Goal: Transaction & Acquisition: Purchase product/service

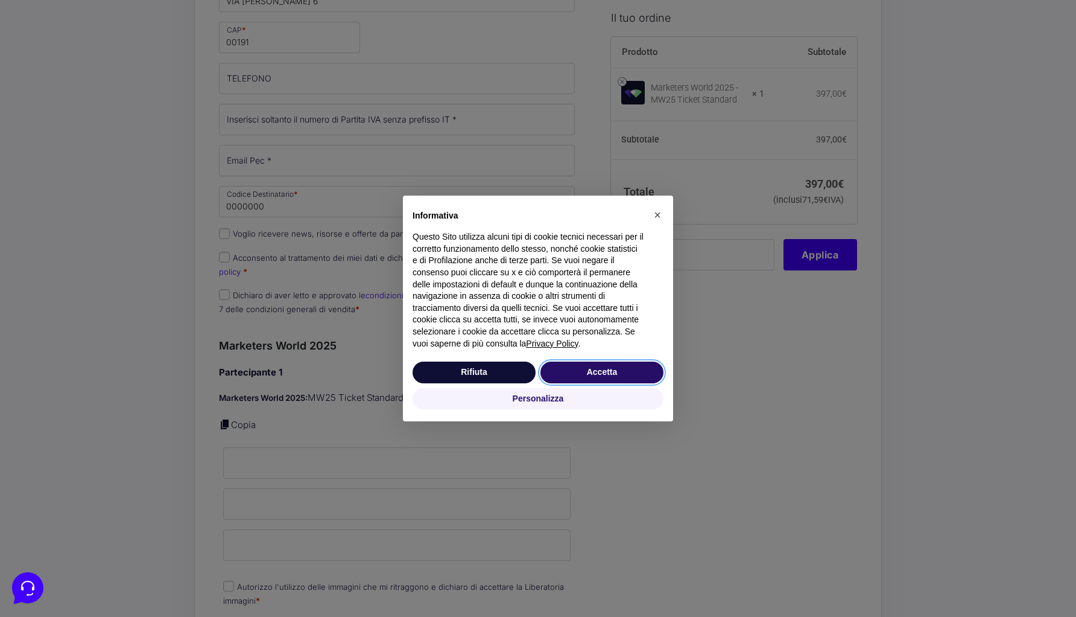
click at [607, 377] on button "Accetta" at bounding box center [602, 372] width 123 height 22
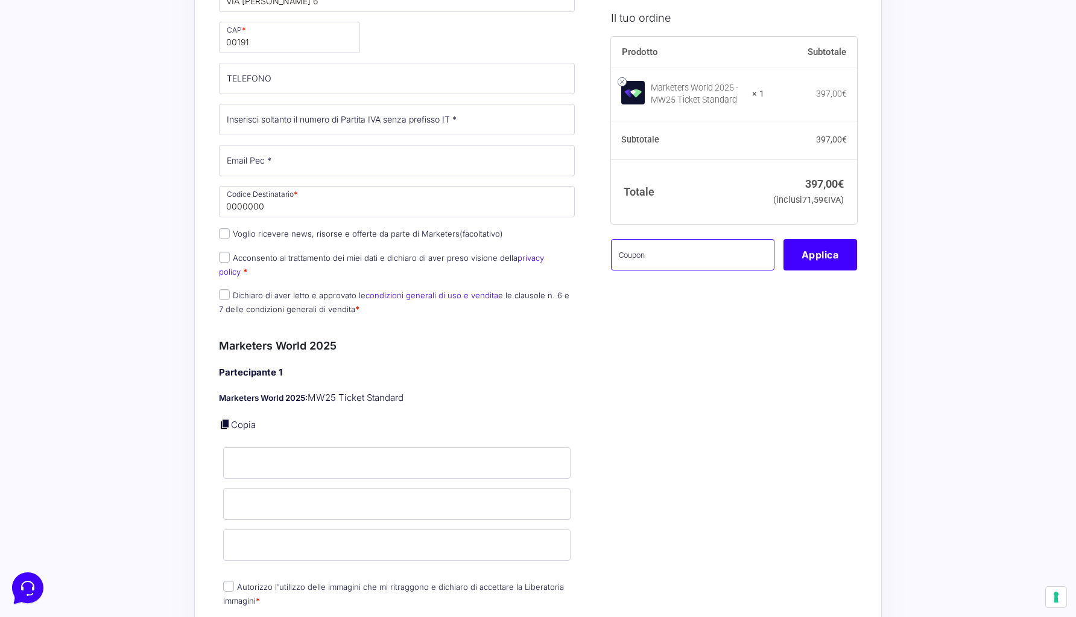
click at [679, 270] on input "text" at bounding box center [692, 254] width 163 height 31
paste input "mw25alfonso"
type input "mw25alfonso"
click at [839, 265] on button "Applica" at bounding box center [821, 254] width 74 height 31
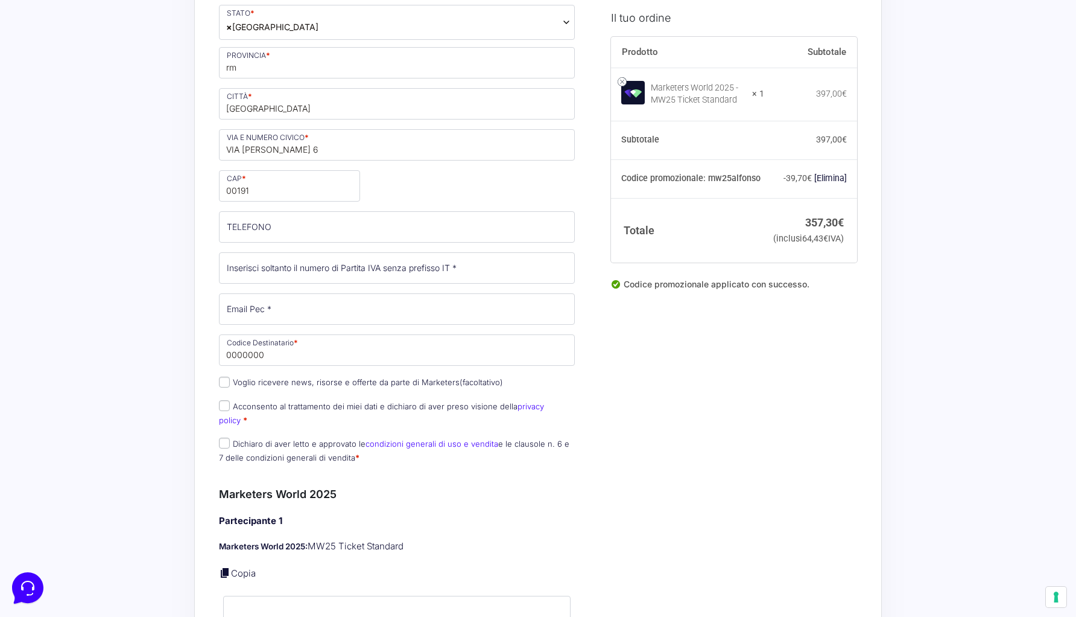
scroll to position [358, 0]
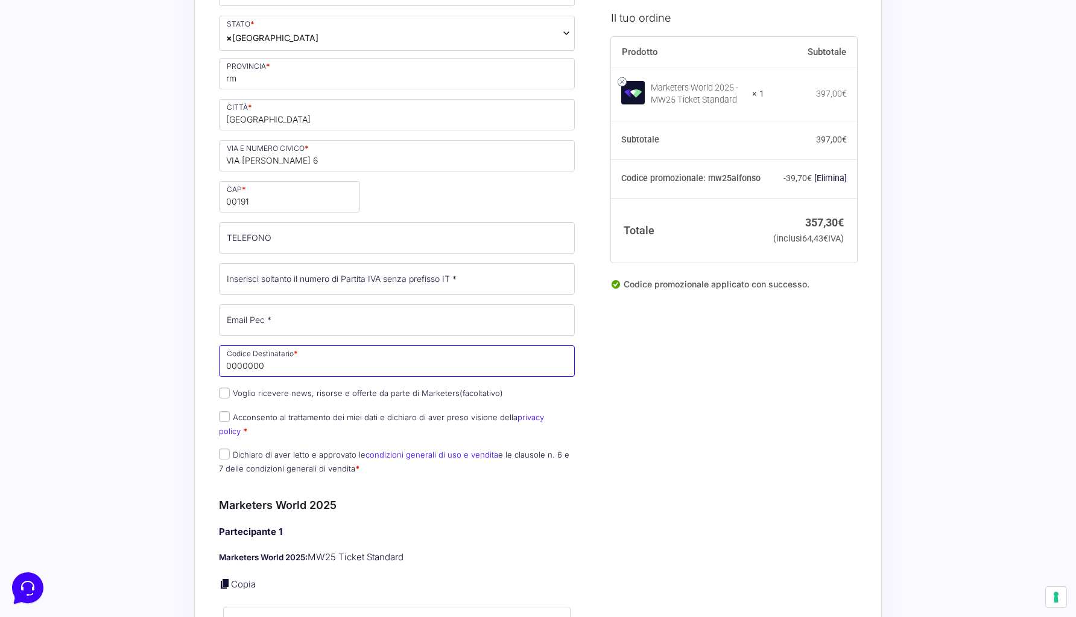
click at [267, 365] on input "0000000" at bounding box center [397, 360] width 356 height 31
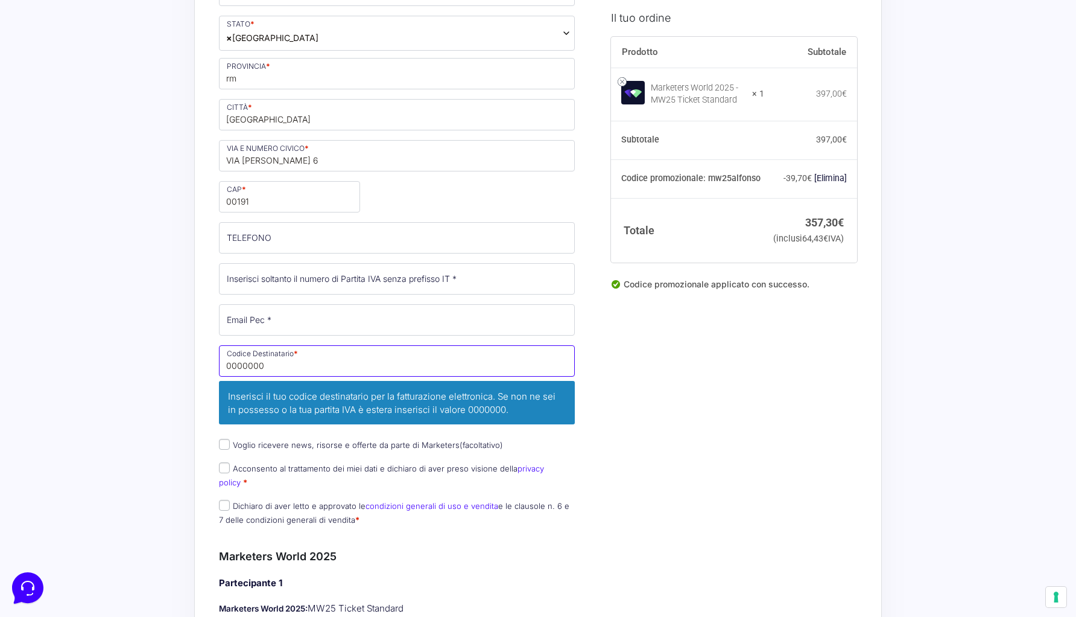
click at [267, 365] on input "0000000" at bounding box center [397, 360] width 356 height 31
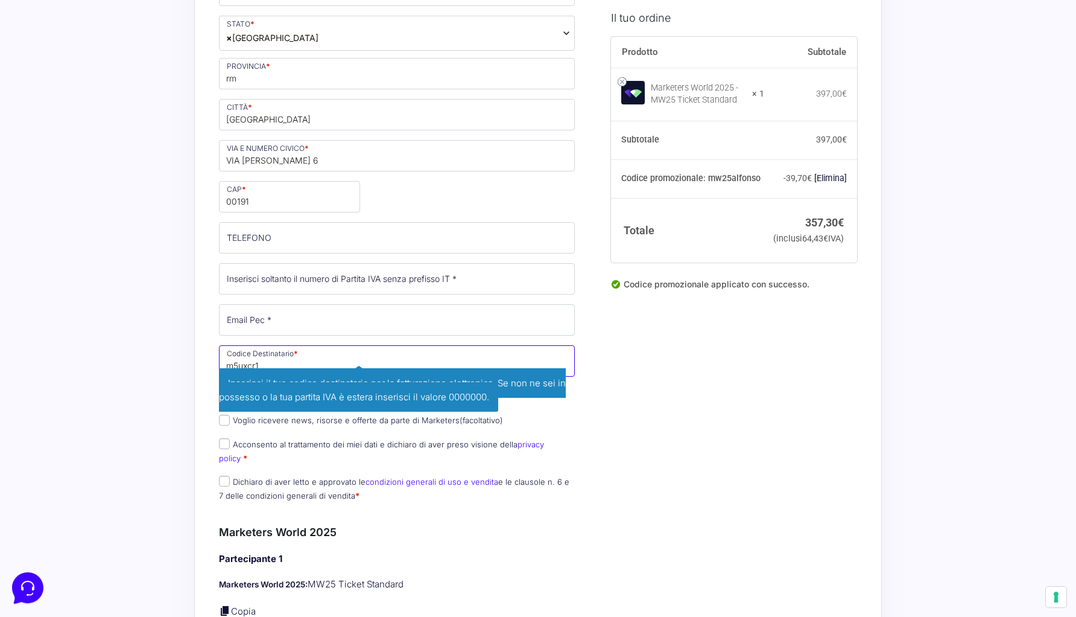
type input "m5uxcr1"
click at [290, 319] on input "Email Pec *" at bounding box center [397, 319] width 356 height 31
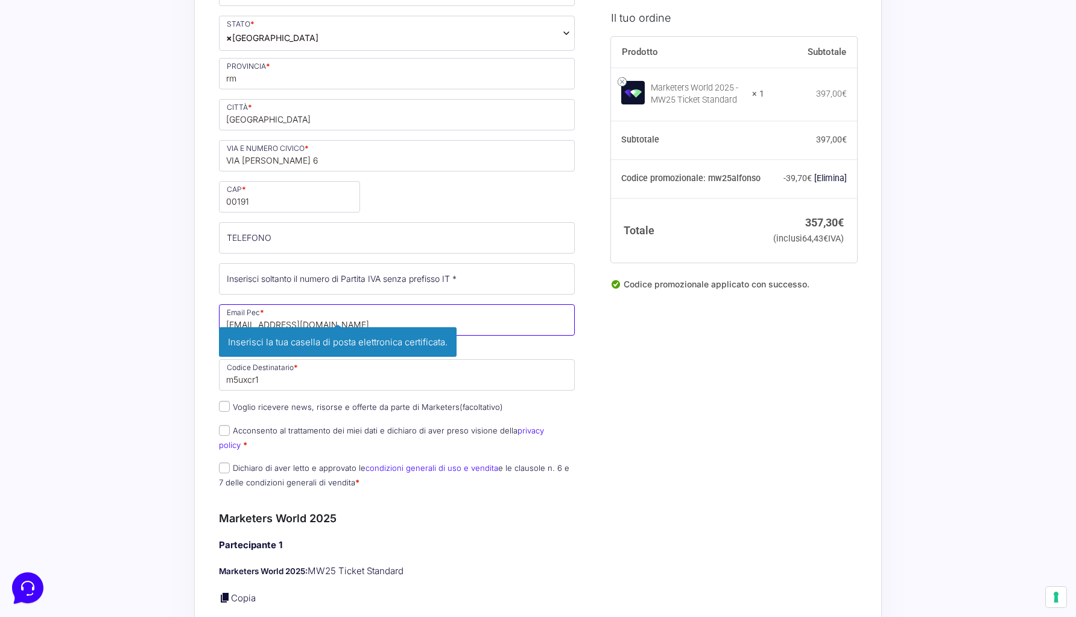
type input "[EMAIL_ADDRESS][DOMAIN_NAME]"
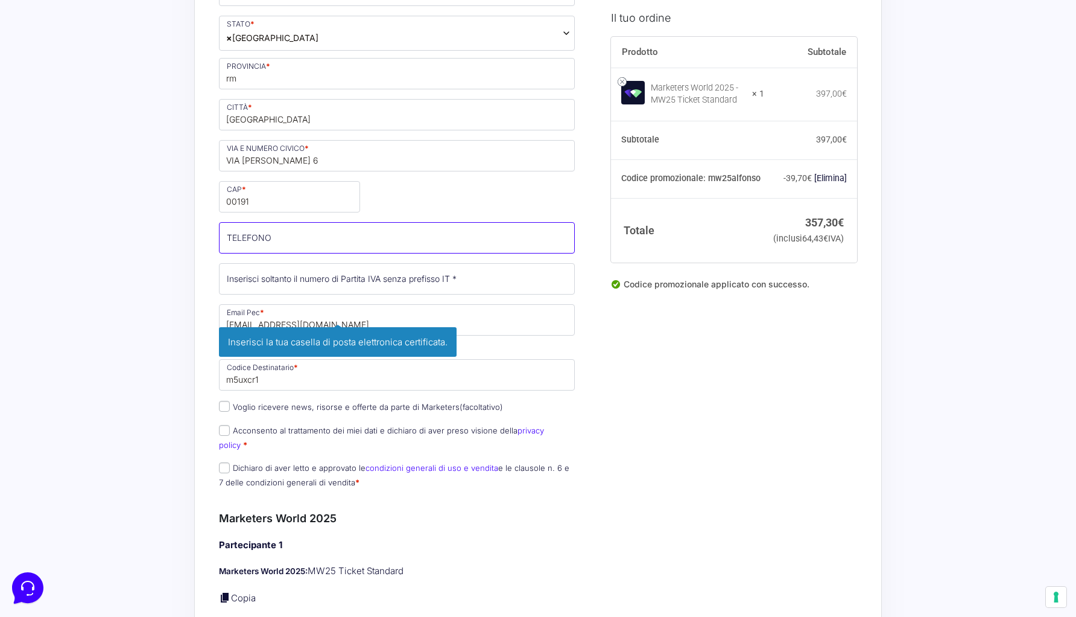
click at [274, 238] on input "TELEFONO (facoltativo)" at bounding box center [397, 237] width 356 height 31
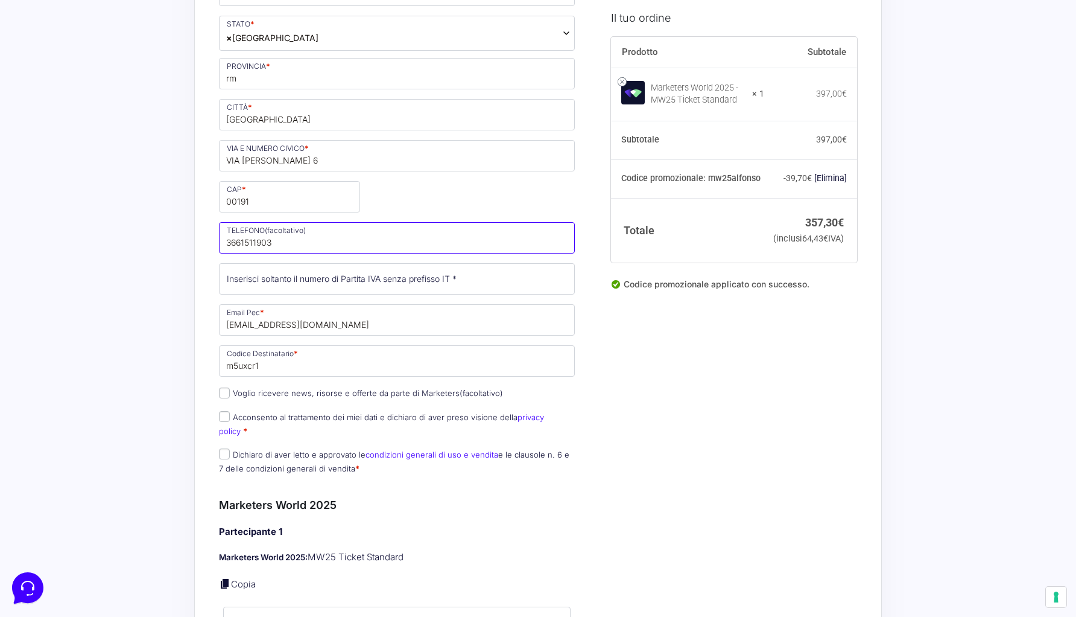
type input "3661511903"
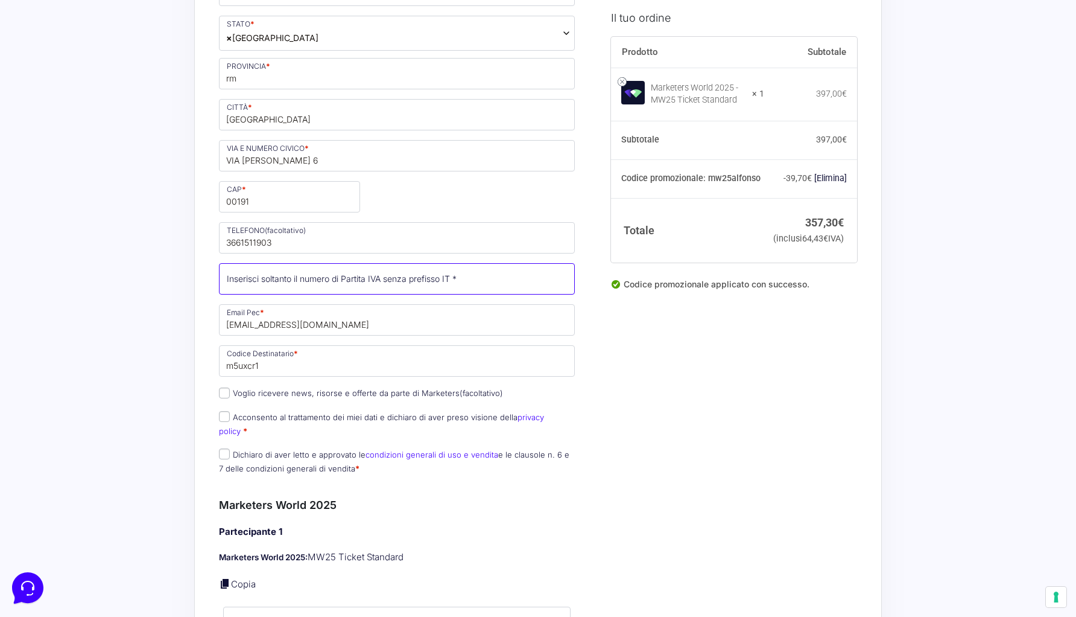
click at [306, 281] on input "Partita Iva *" at bounding box center [397, 278] width 356 height 31
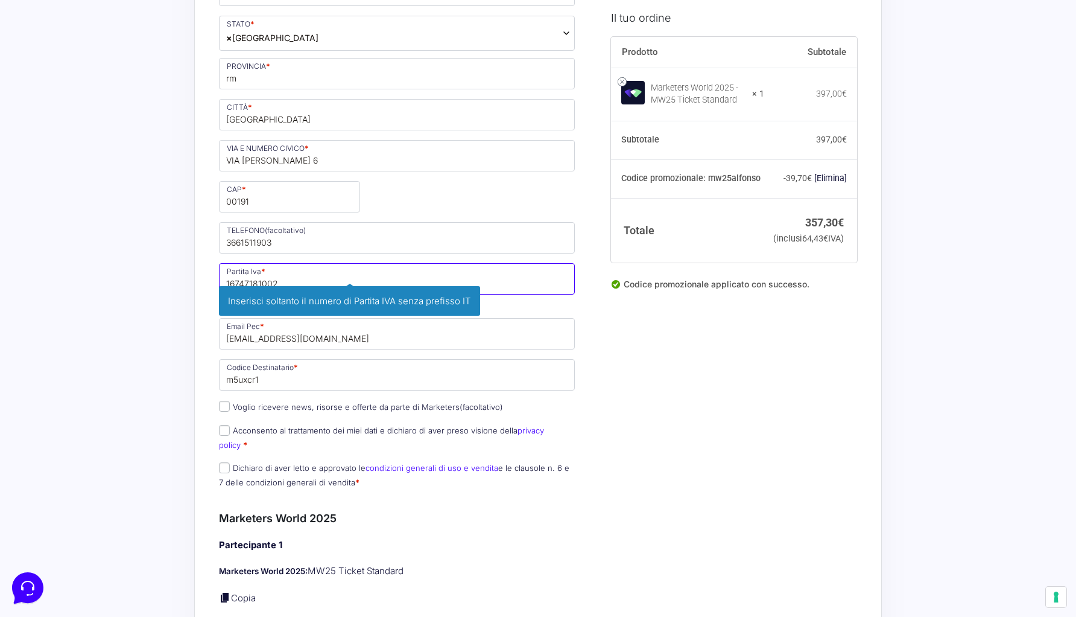
type input "16747181002"
click at [172, 354] on div "Acquisti Protetti Reso Gratuito Pagamenti Flessibili Riepilogo Ordine 357,30 € …" at bounding box center [538, 615] width 1076 height 1946
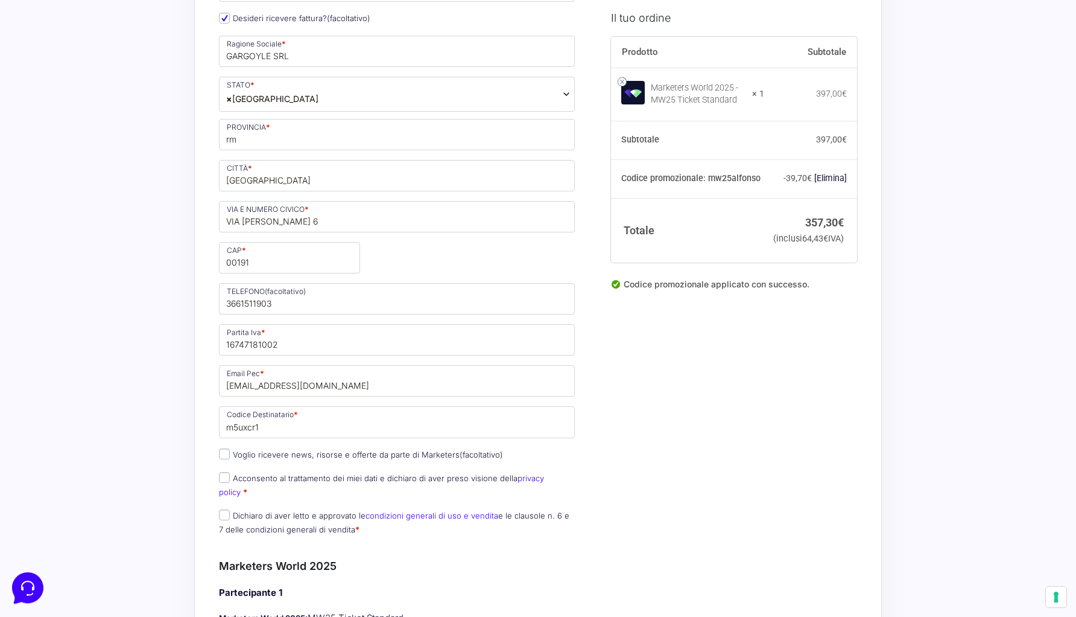
scroll to position [282, 0]
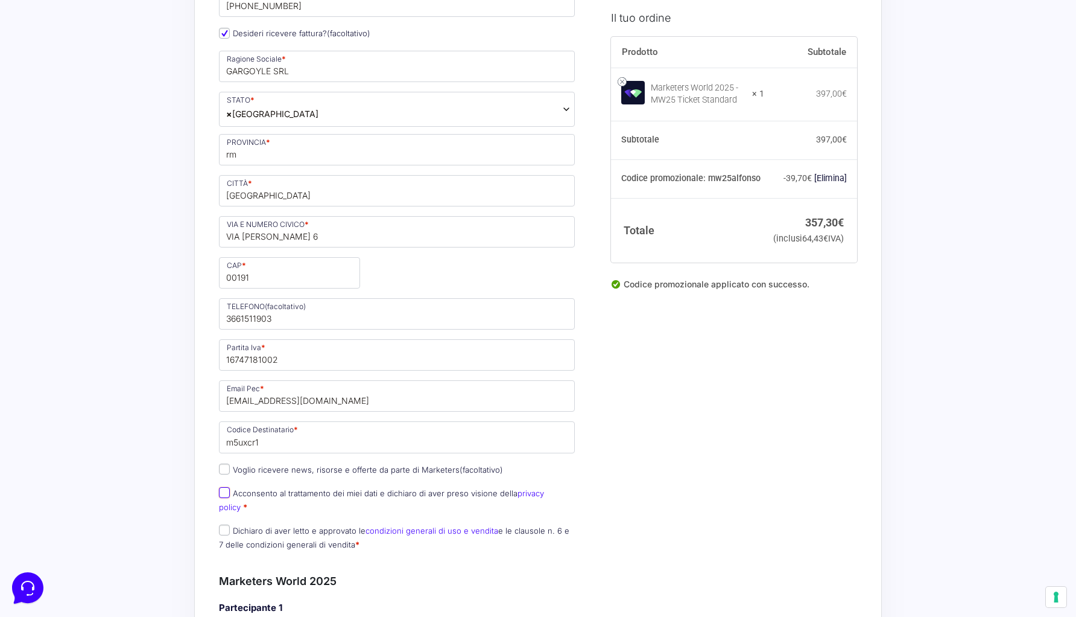
click at [225, 493] on input "Acconsento al trattamento dei miei dati e dichiaro di aver preso visione della …" at bounding box center [224, 492] width 11 height 11
checkbox input "true"
click at [223, 524] on input "Dichiaro di aver letto e approvato le condizioni generali di uso e vendita e le…" at bounding box center [224, 529] width 11 height 11
checkbox input "true"
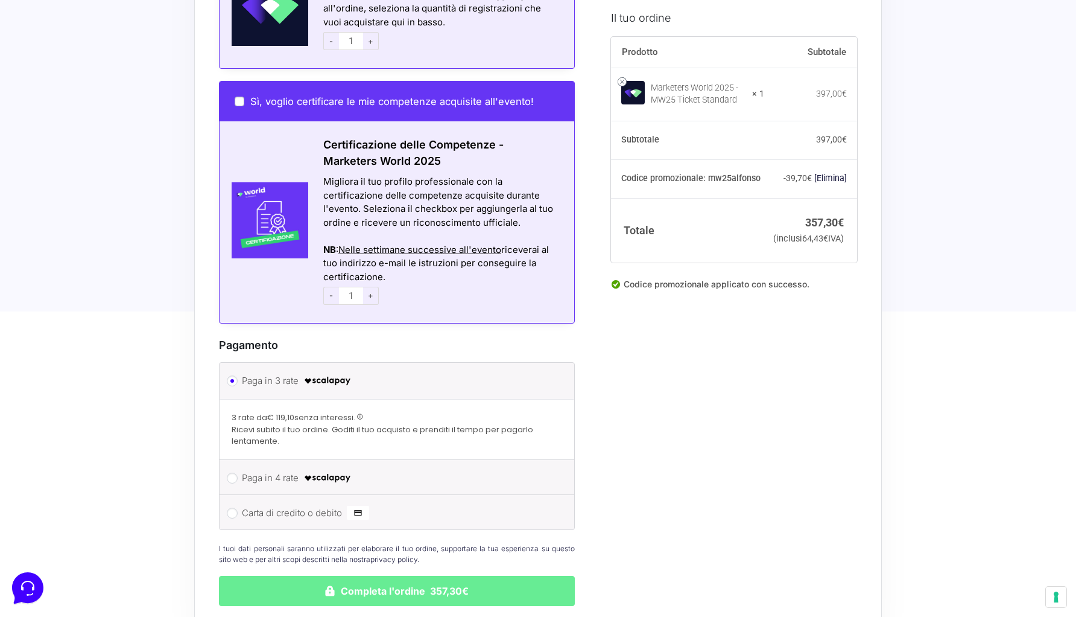
scroll to position [1242, 0]
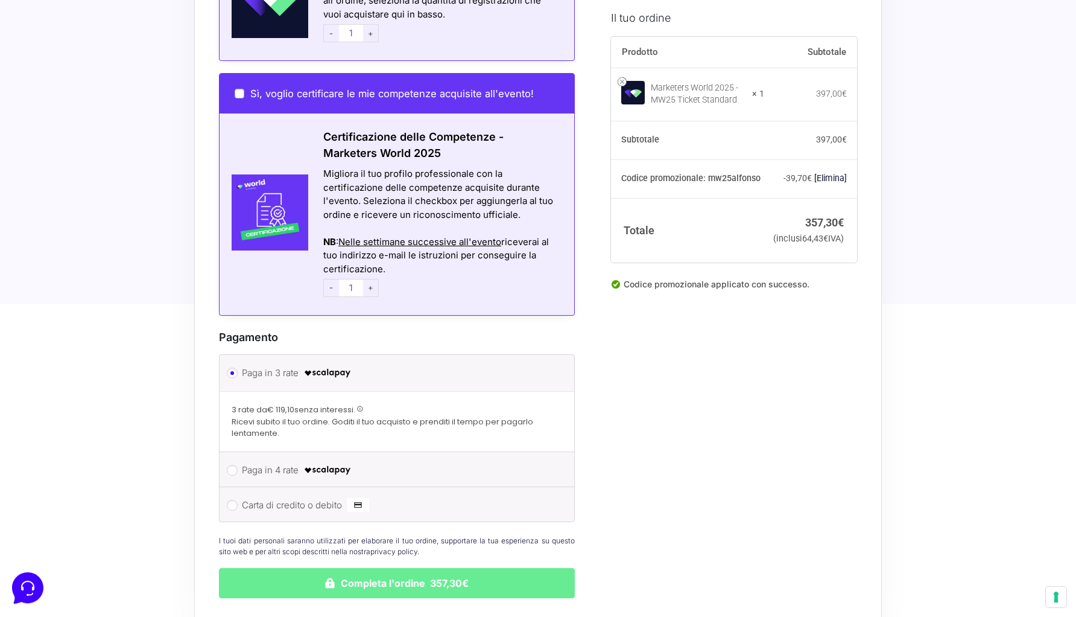
click at [282, 497] on label "Carta di credito o debito" at bounding box center [395, 505] width 306 height 18
click at [238, 499] on input "Carta di credito o debito" at bounding box center [232, 504] width 11 height 11
radio input "true"
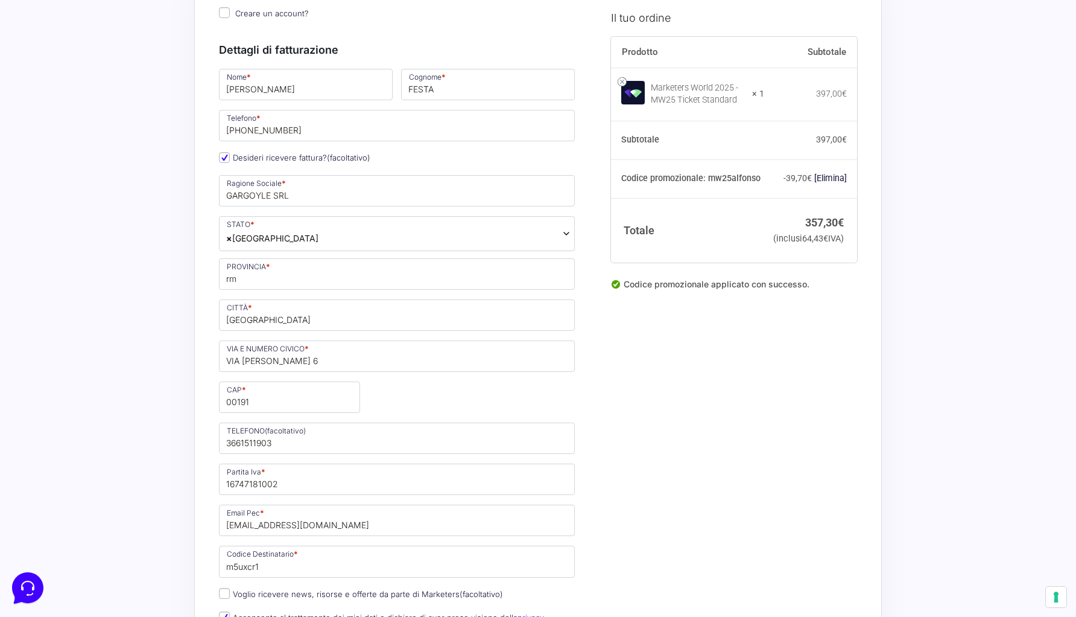
scroll to position [144, 0]
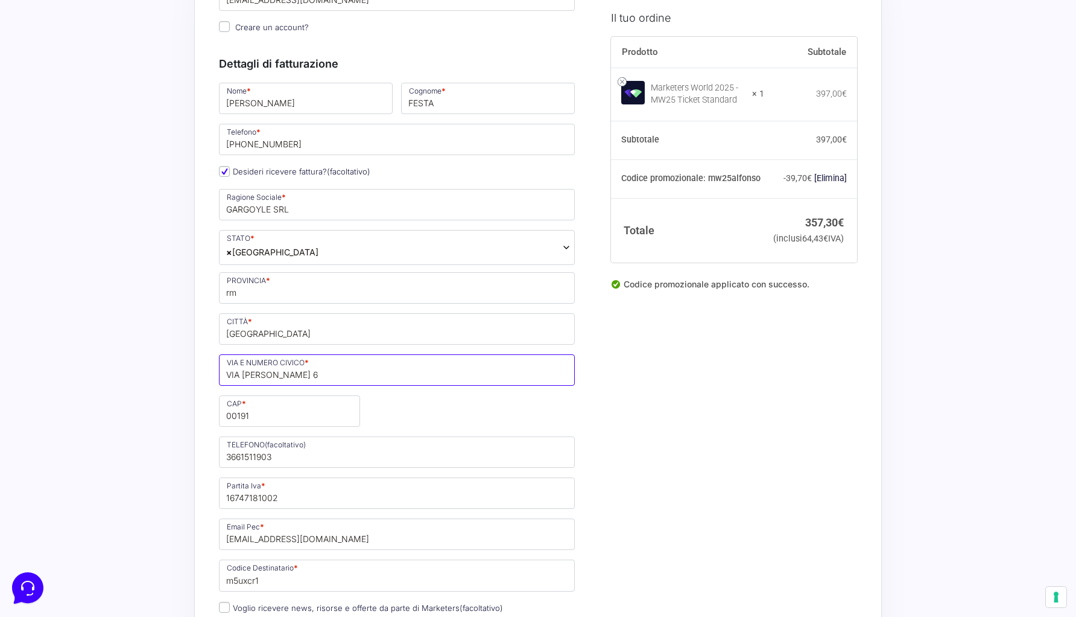
click at [313, 368] on input "VIA [PERSON_NAME] 6" at bounding box center [397, 369] width 356 height 31
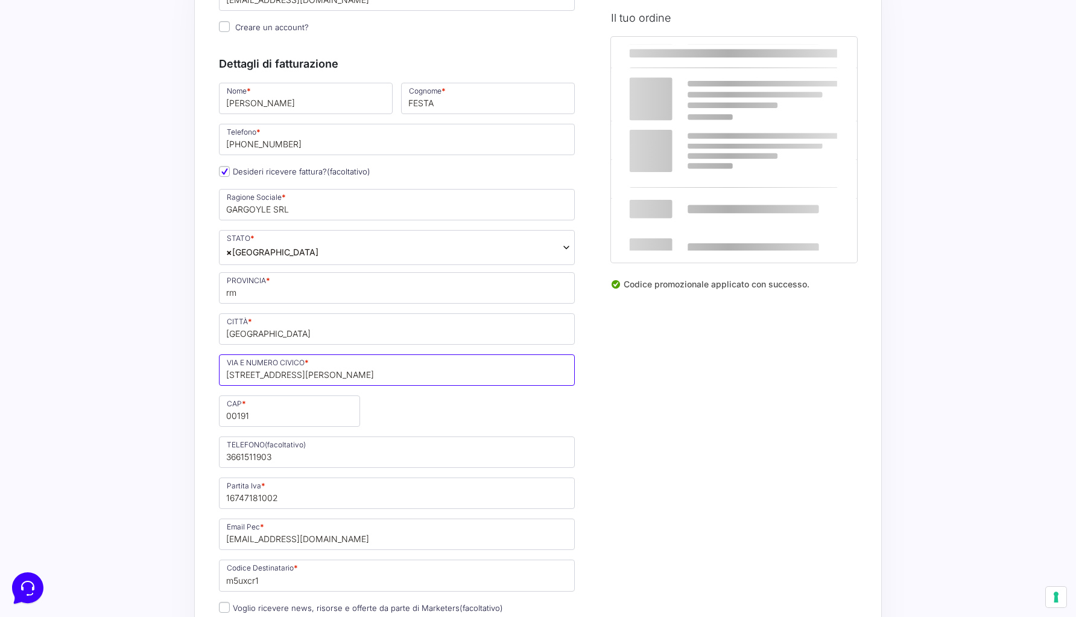
type input "[STREET_ADDRESS][PERSON_NAME]"
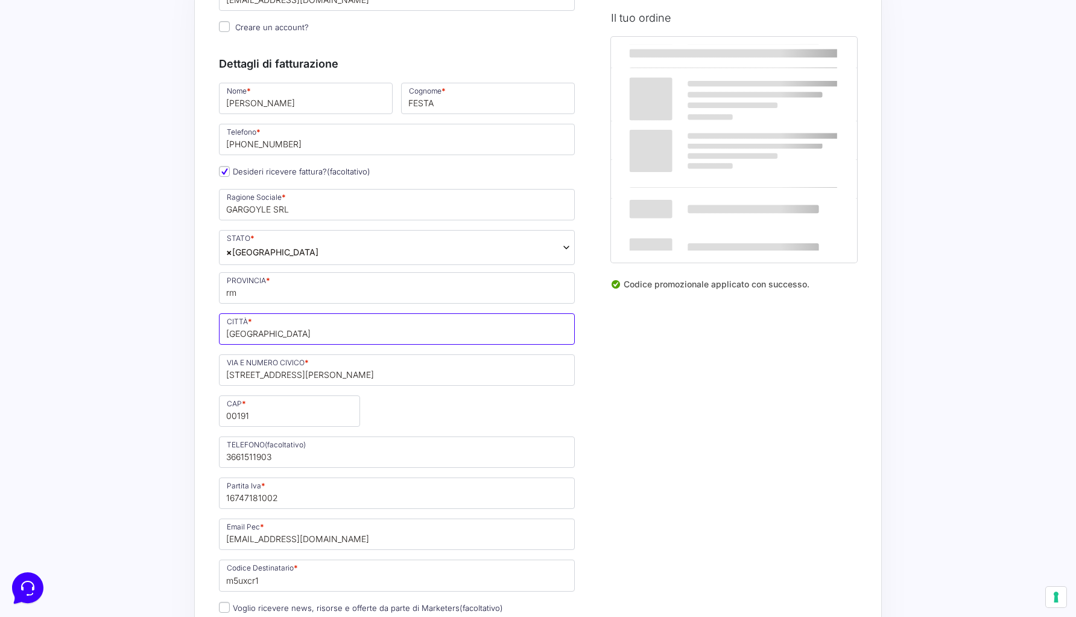
click at [279, 332] on input "[GEOGRAPHIC_DATA]" at bounding box center [397, 328] width 356 height 31
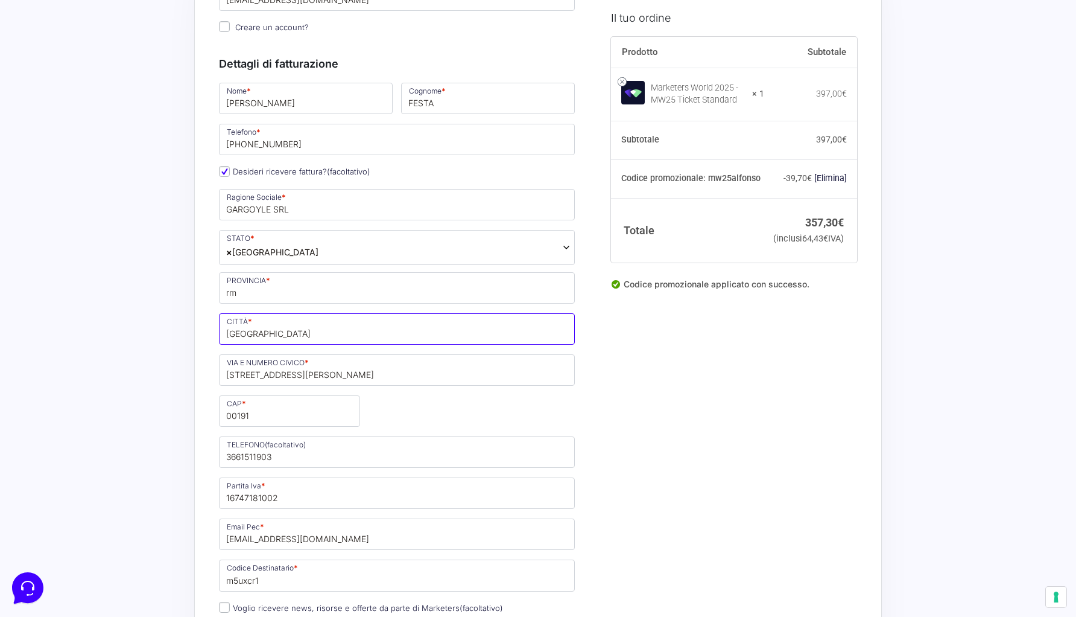
type input "[GEOGRAPHIC_DATA]"
click at [283, 296] on input "rm" at bounding box center [397, 287] width 356 height 31
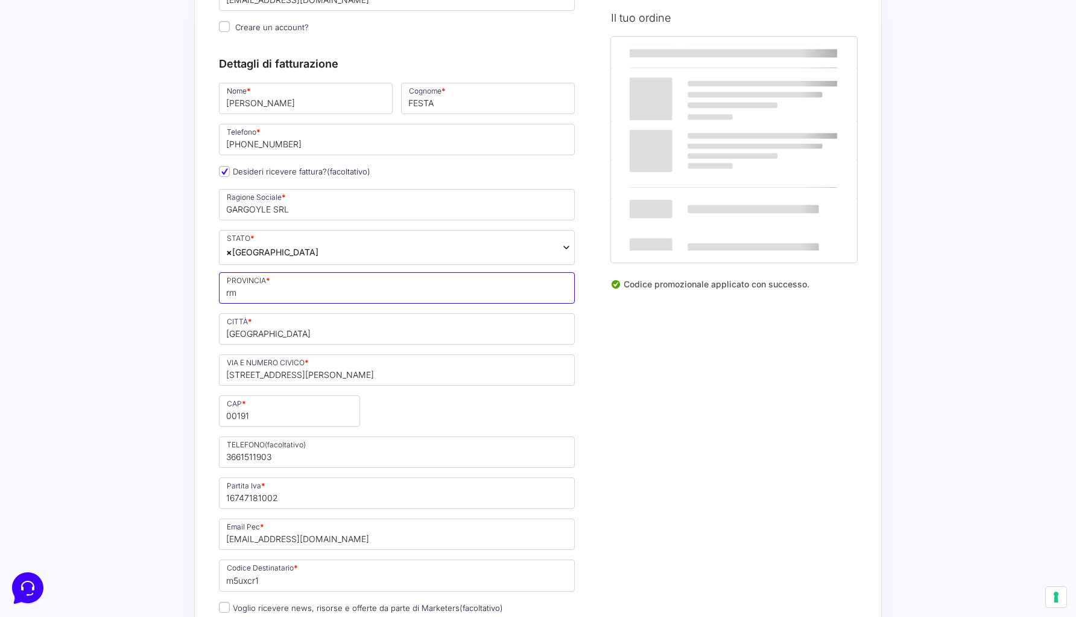
click at [283, 296] on input "rm" at bounding box center [397, 287] width 356 height 31
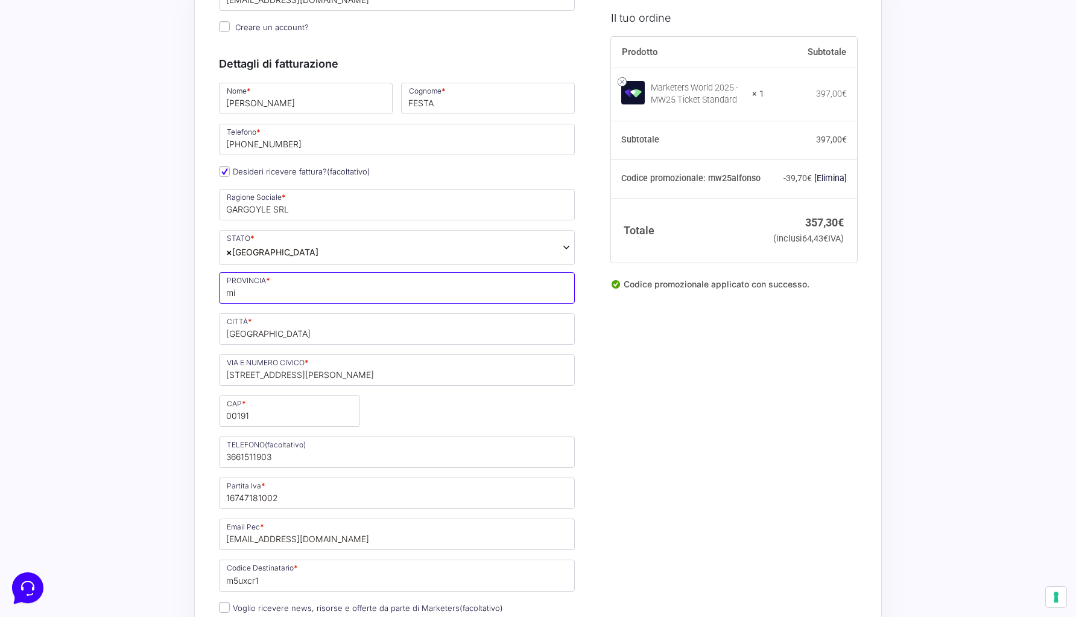
type input "mi"
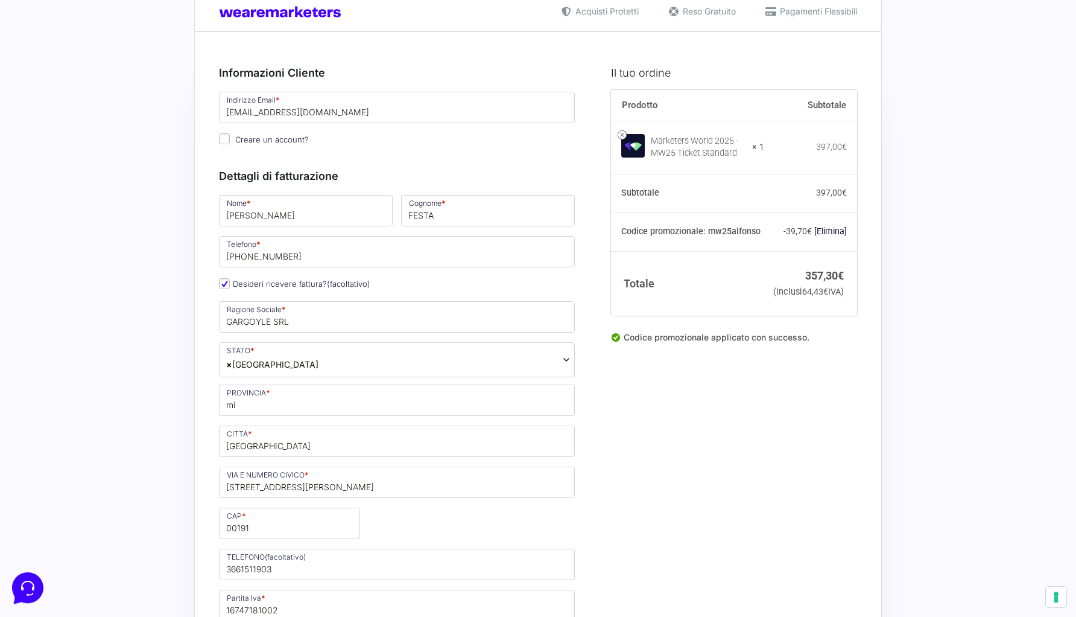
scroll to position [33, 0]
click at [283, 106] on input "[EMAIL_ADDRESS][DOMAIN_NAME]" at bounding box center [397, 105] width 356 height 31
type input "[EMAIL_ADDRESS][DOMAIN_NAME]"
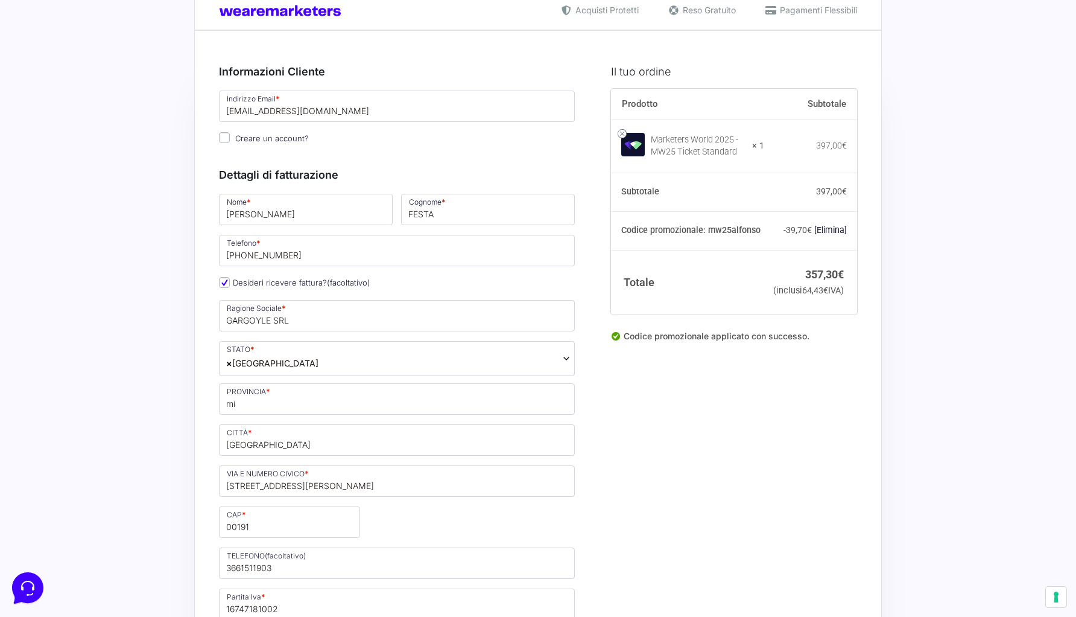
click at [266, 139] on span "Creare un account?" at bounding box center [272, 138] width 74 height 10
click at [230, 139] on input "Creare un account?" at bounding box center [224, 137] width 11 height 11
checkbox input "true"
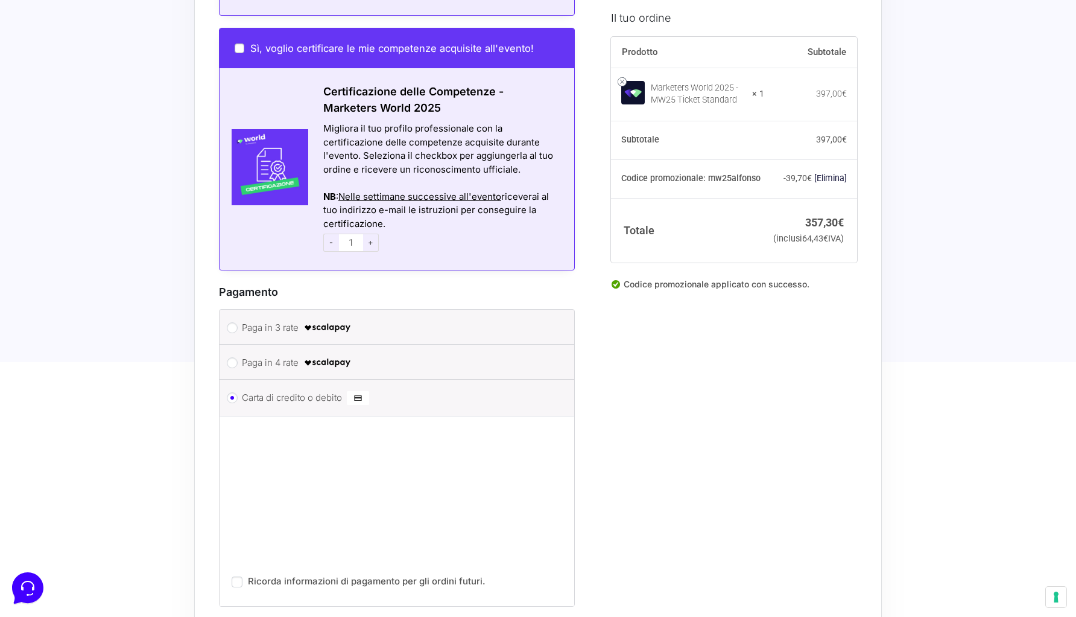
scroll to position [1511, 0]
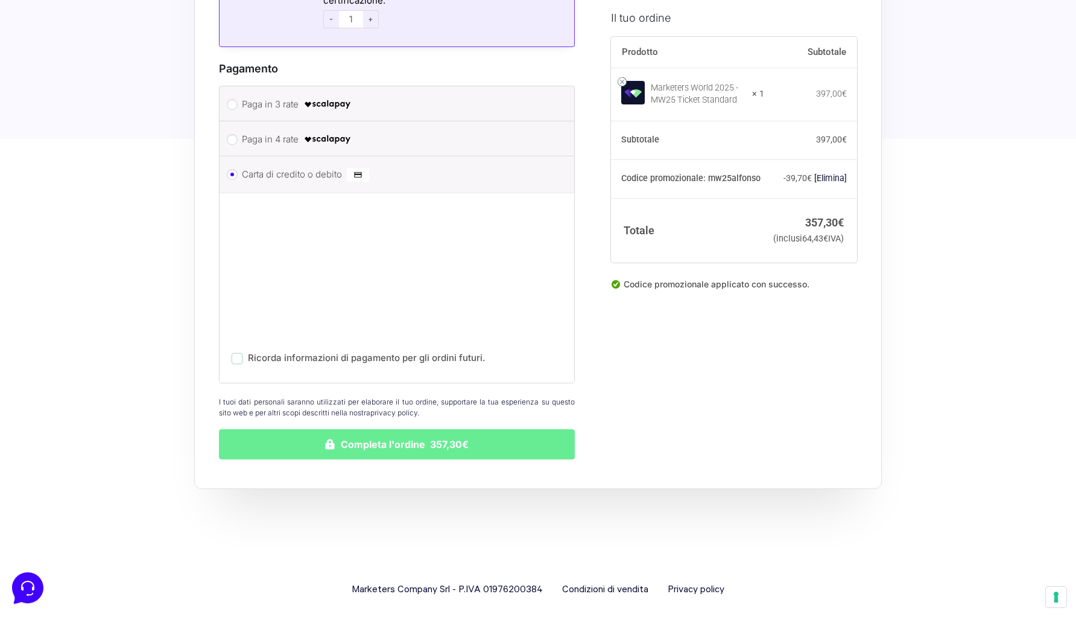
click at [235, 353] on input "Ricorda informazioni di pagamento per gli ordini futuri." at bounding box center [237, 358] width 11 height 11
click at [236, 343] on p "Ricorda informazioni di pagamento per gli ordini futuri." at bounding box center [397, 355] width 331 height 24
click at [238, 353] on input "Ricorda informazioni di pagamento per gli ordini futuri." at bounding box center [237, 358] width 11 height 11
checkbox input "false"
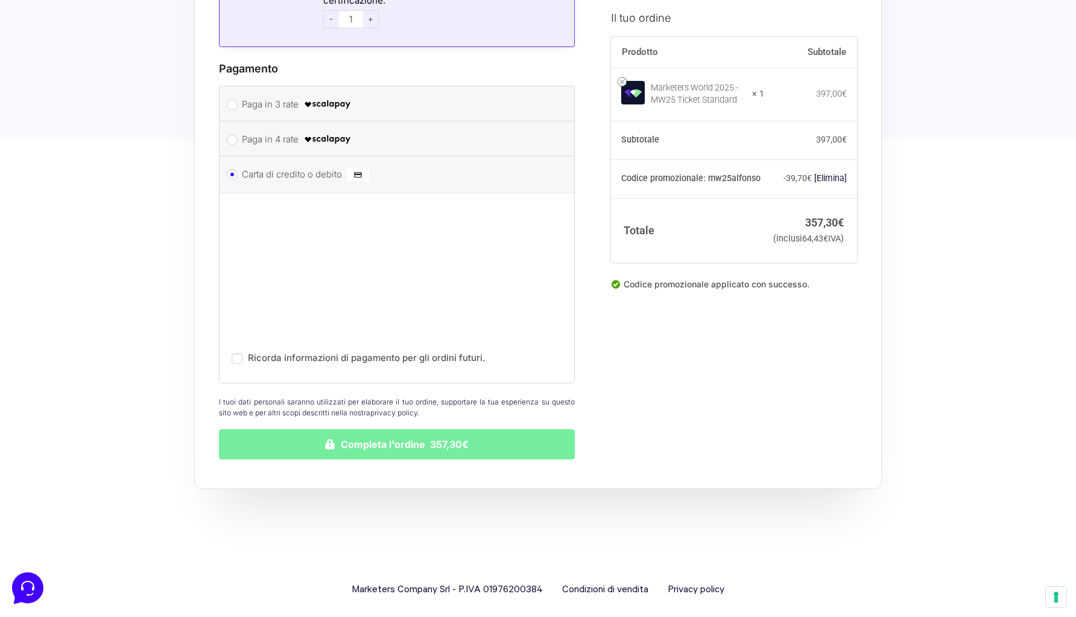
click at [265, 430] on button "Completa l'ordine 357,30€" at bounding box center [397, 444] width 356 height 30
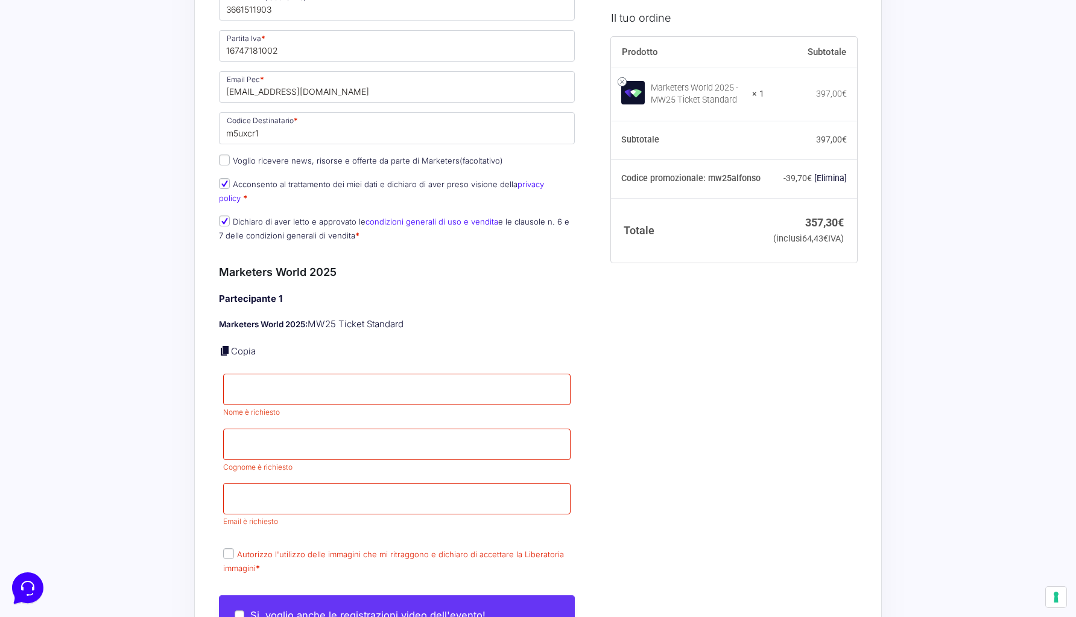
scroll to position [715, 0]
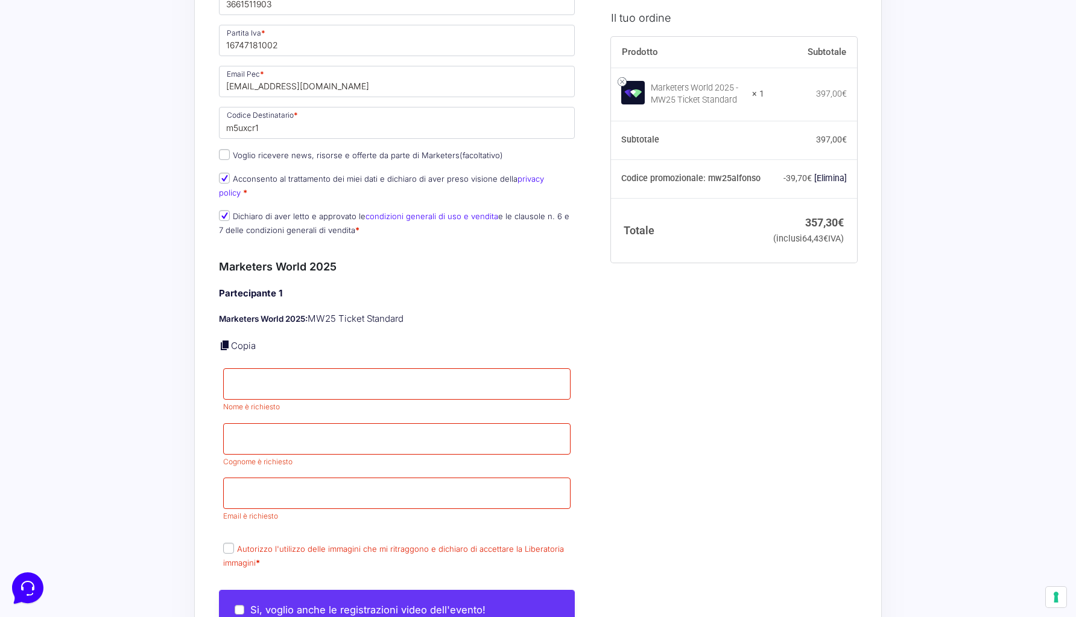
click at [292, 497] on p "Email * Email è richiesto" at bounding box center [397, 499] width 356 height 49
click at [281, 481] on input "Email *" at bounding box center [396, 492] width 347 height 31
type input "[EMAIL_ADDRESS][DOMAIN_NAME]"
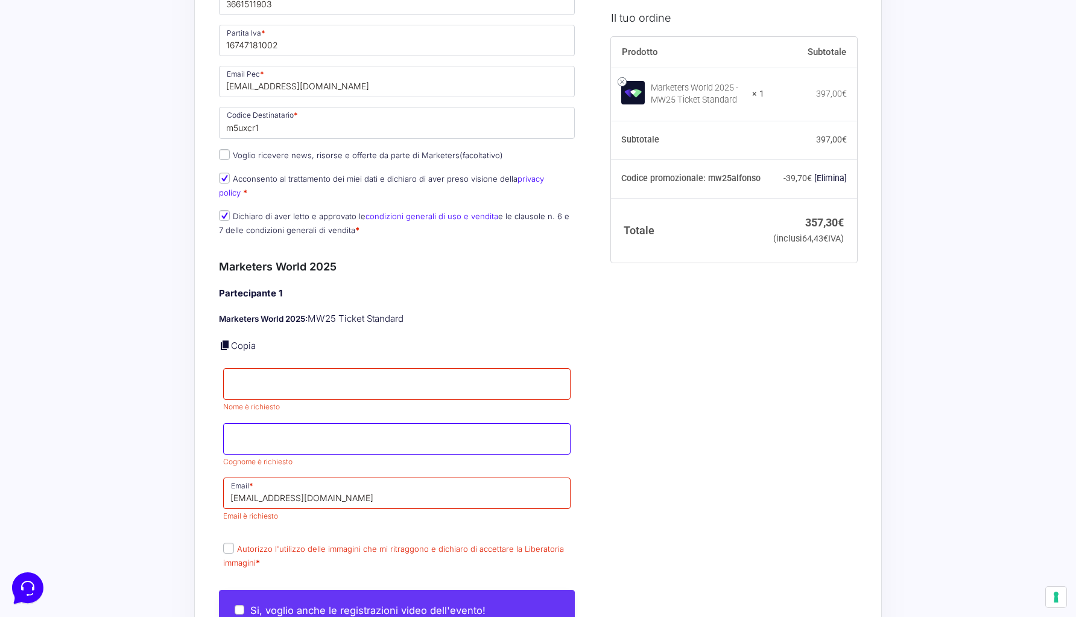
click at [286, 428] on input "Cognome *" at bounding box center [396, 438] width 347 height 31
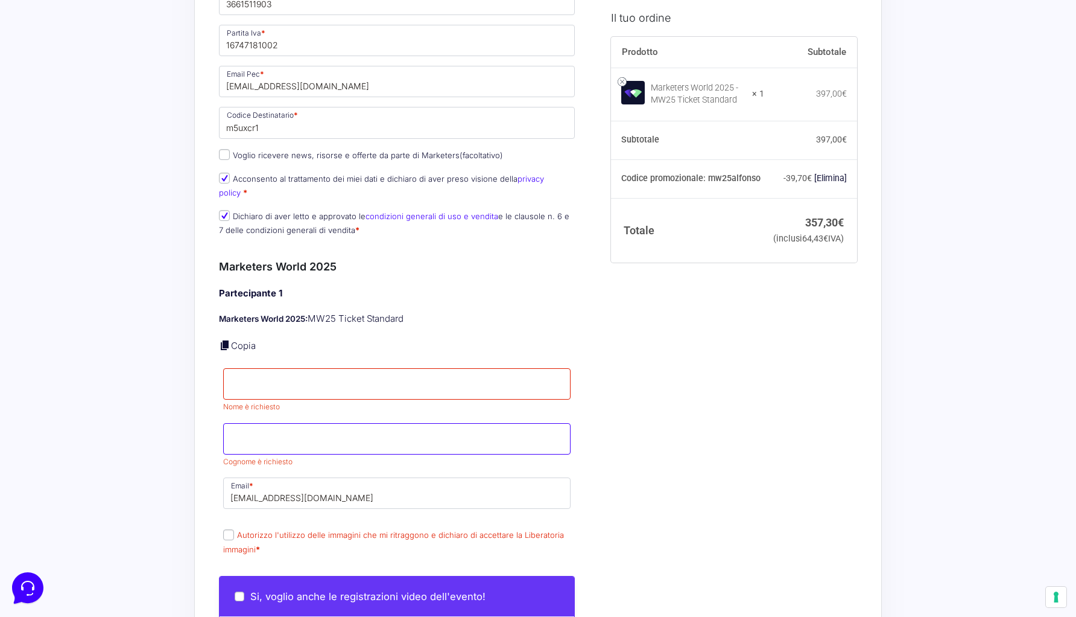
type input "FESTA"
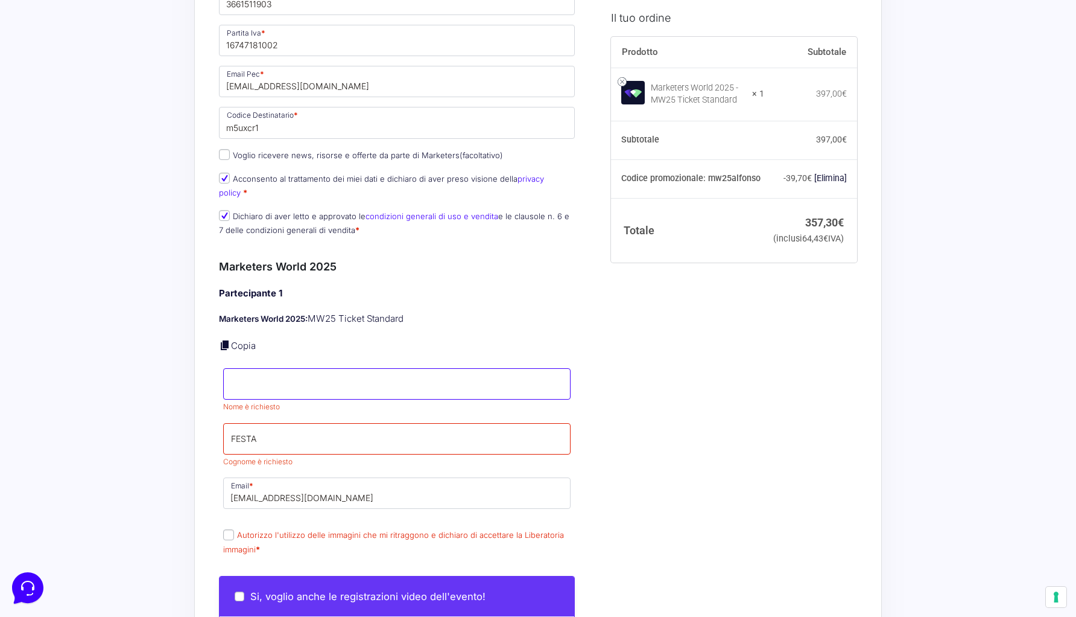
type input "[PERSON_NAME]"
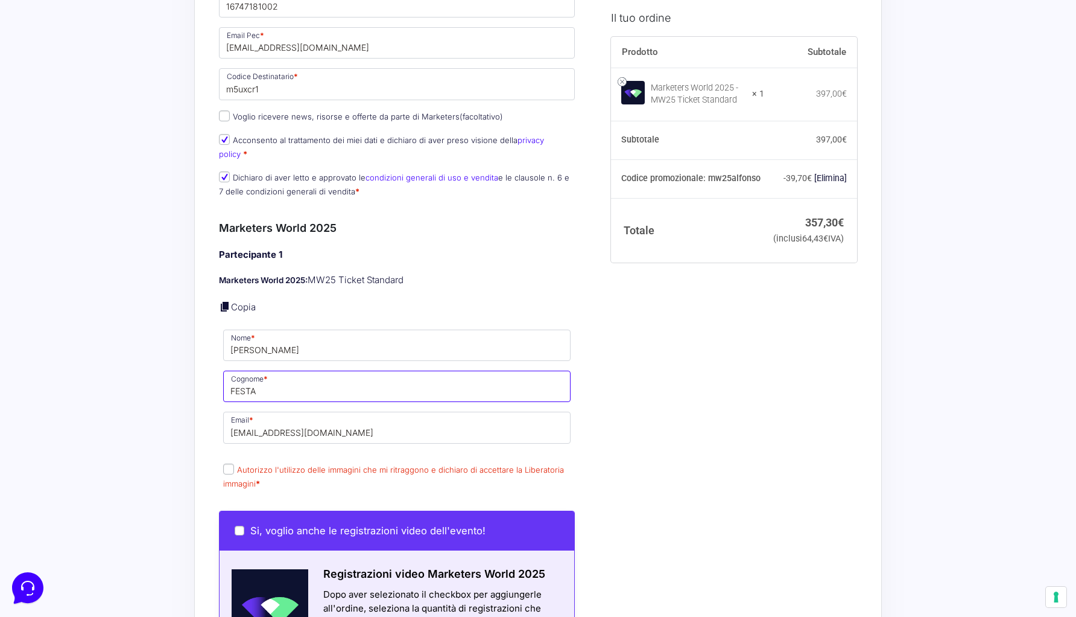
scroll to position [766, 0]
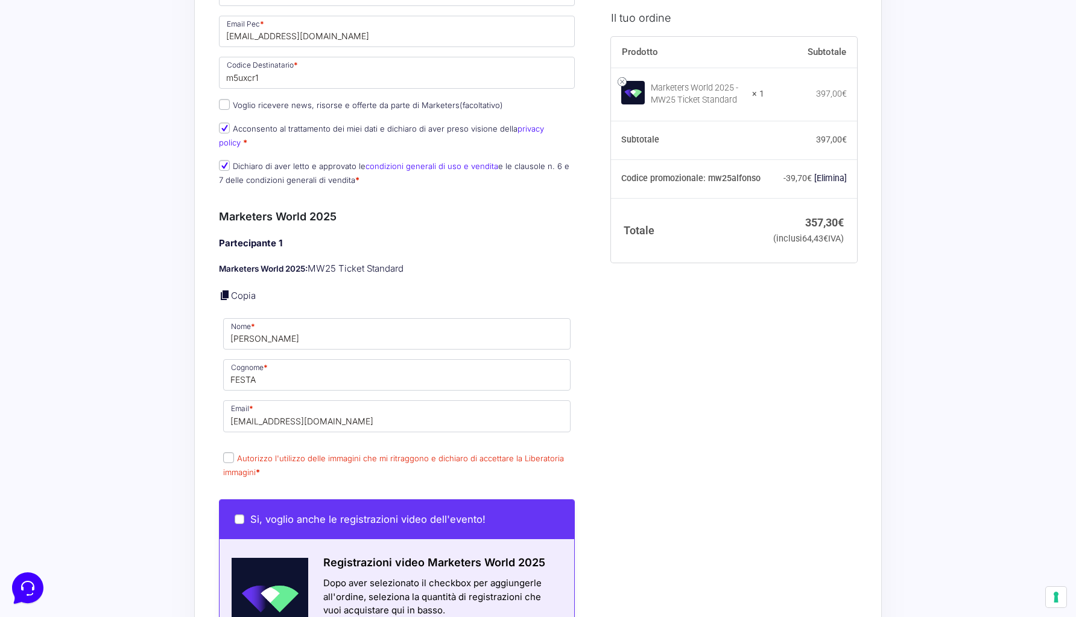
click at [230, 452] on input "Autorizzo l'utilizzo delle immagini che mi ritraggono e dichiaro di accettare l…" at bounding box center [228, 457] width 11 height 11
checkbox input "true"
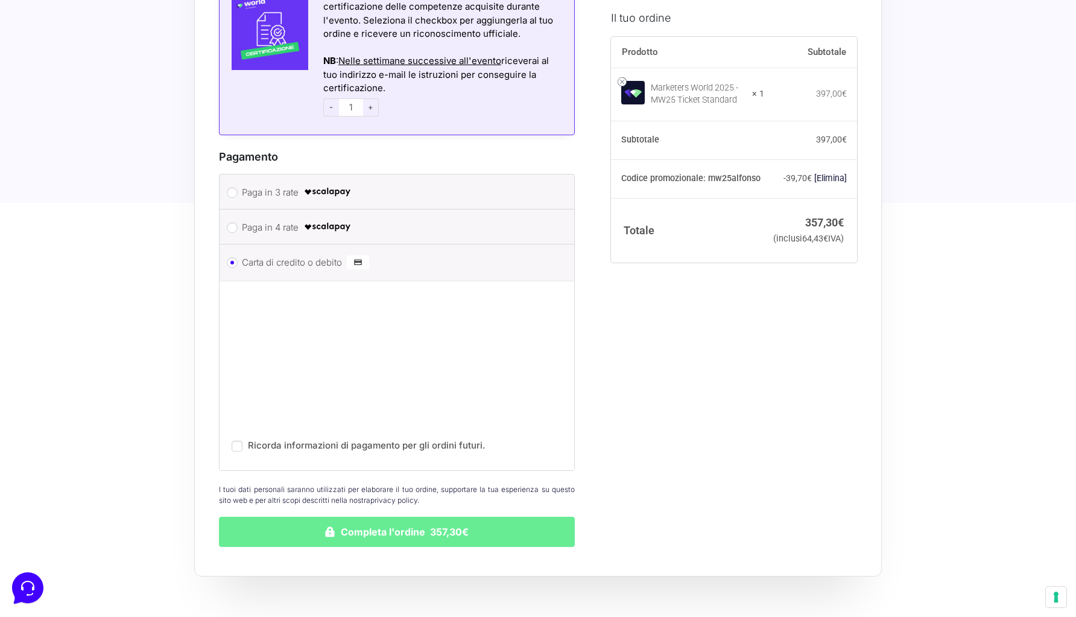
scroll to position [1539, 0]
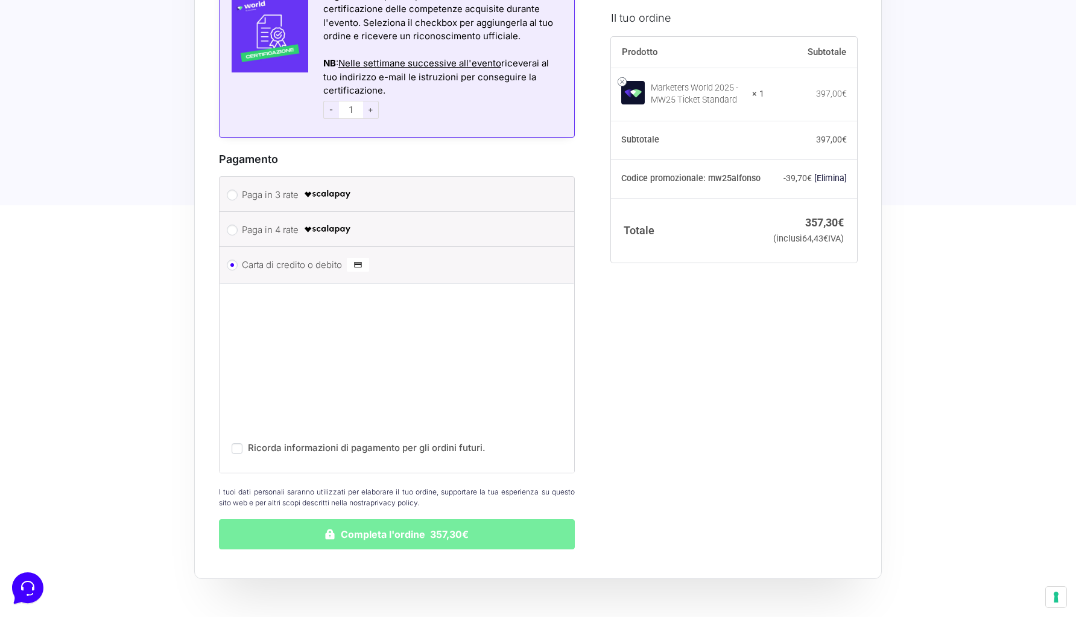
click at [400, 522] on button "Completa l'ordine 357,30€" at bounding box center [397, 534] width 356 height 30
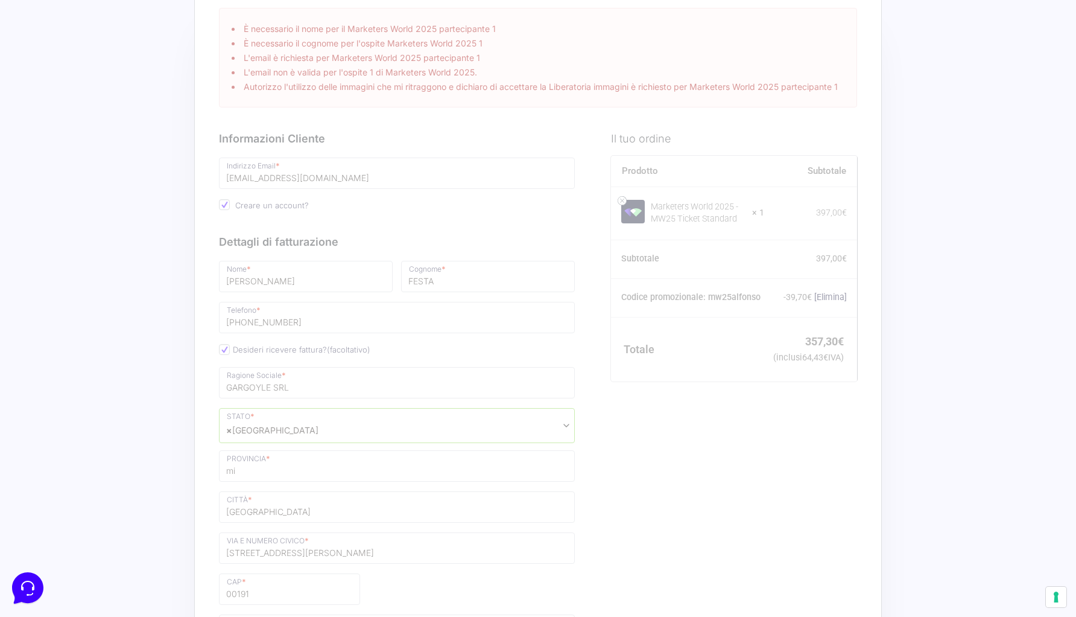
scroll to position [0, 0]
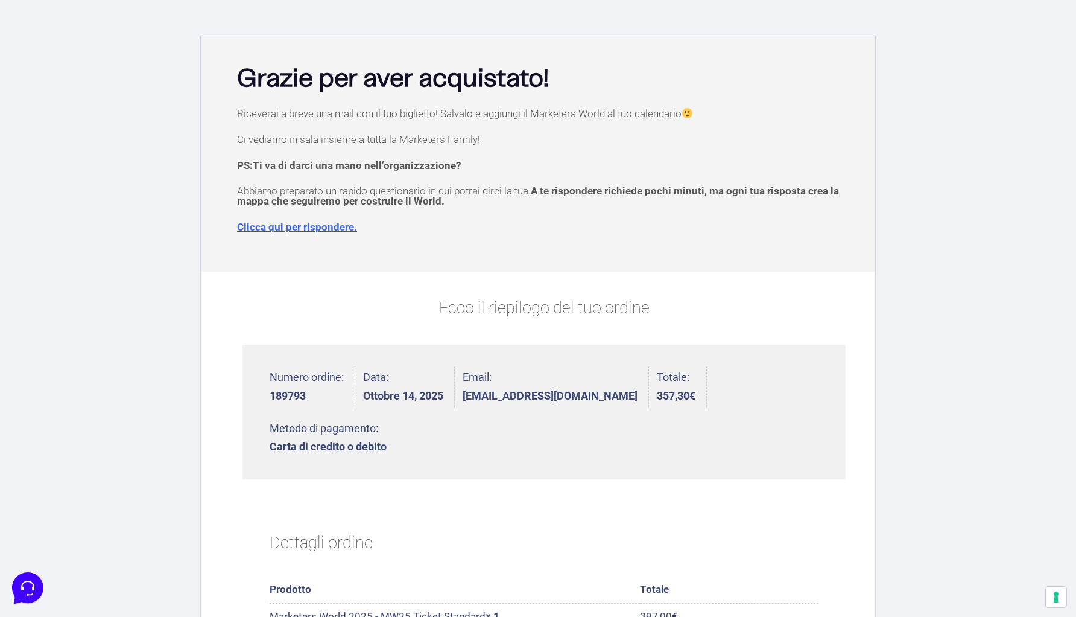
scroll to position [42, 0]
